Goal: Task Accomplishment & Management: Manage account settings

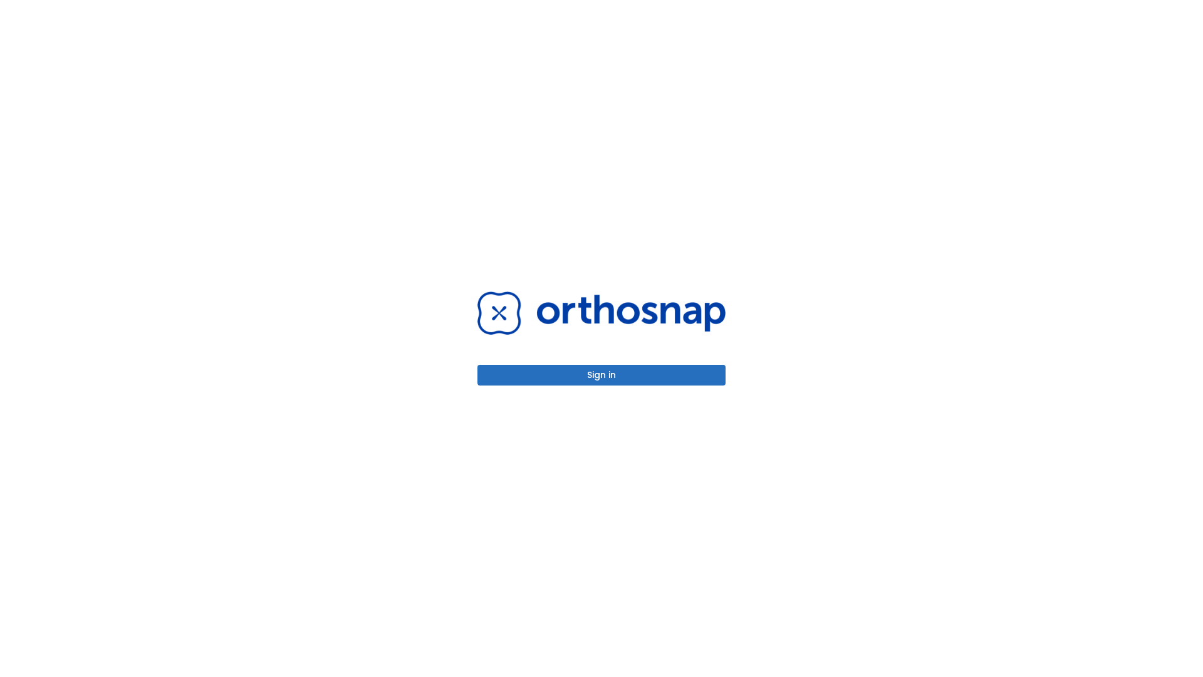
click at [601, 375] on button "Sign in" at bounding box center [601, 375] width 248 height 21
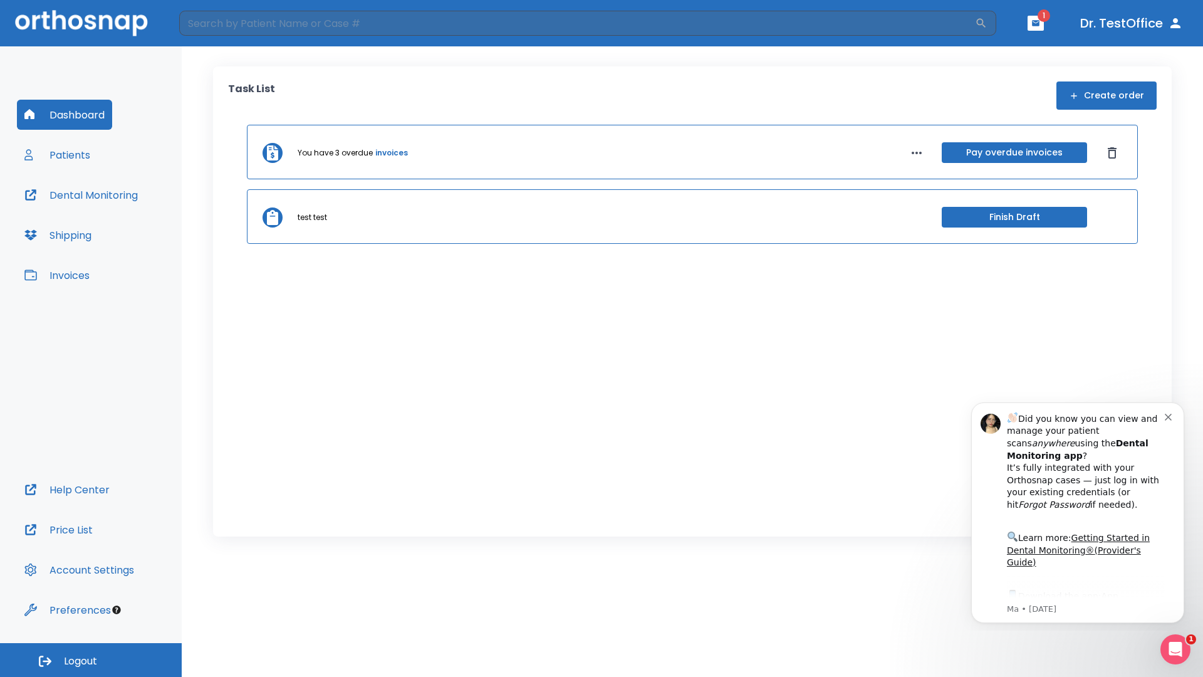
click at [91, 660] on span "Logout" at bounding box center [80, 661] width 33 height 14
